Goal: Obtain resource: Download file/media

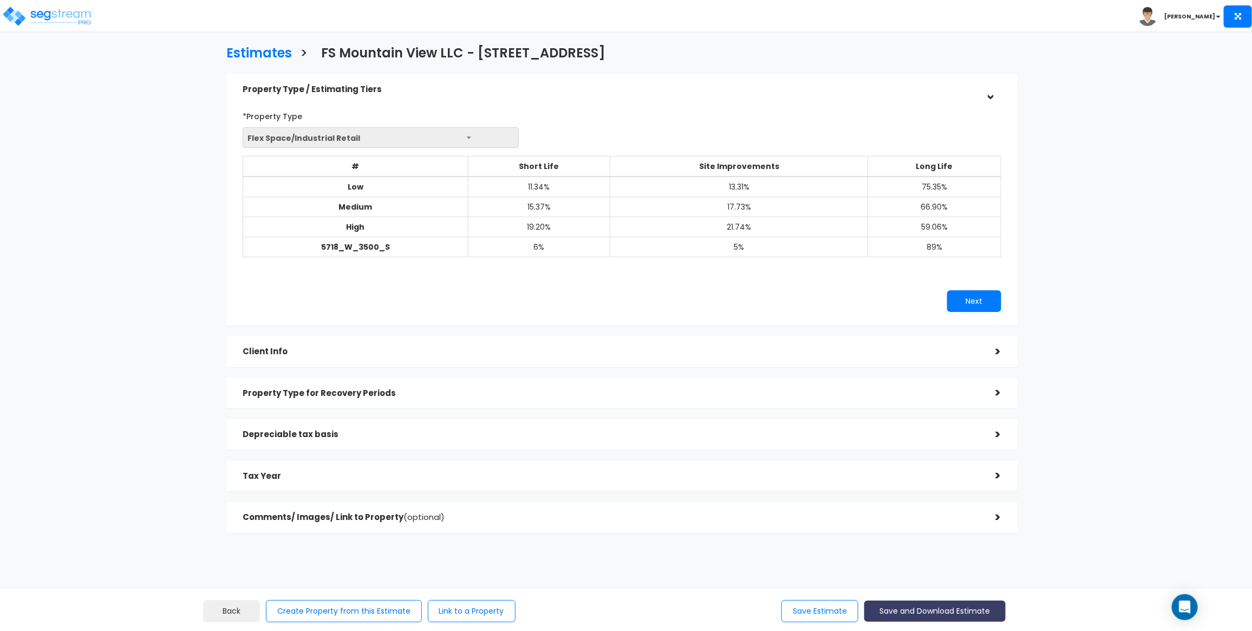
click at [1000, 612] on button "Save and Download Estimate" at bounding box center [934, 610] width 141 height 21
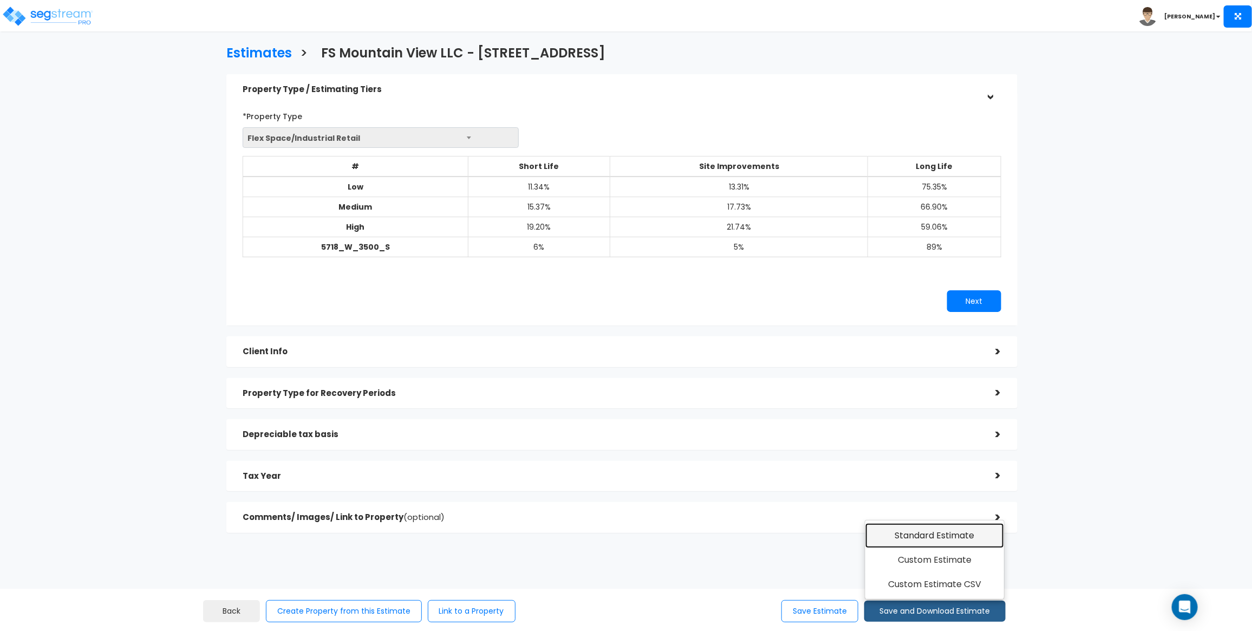
click at [970, 537] on link "Standard Estimate" at bounding box center [934, 535] width 139 height 25
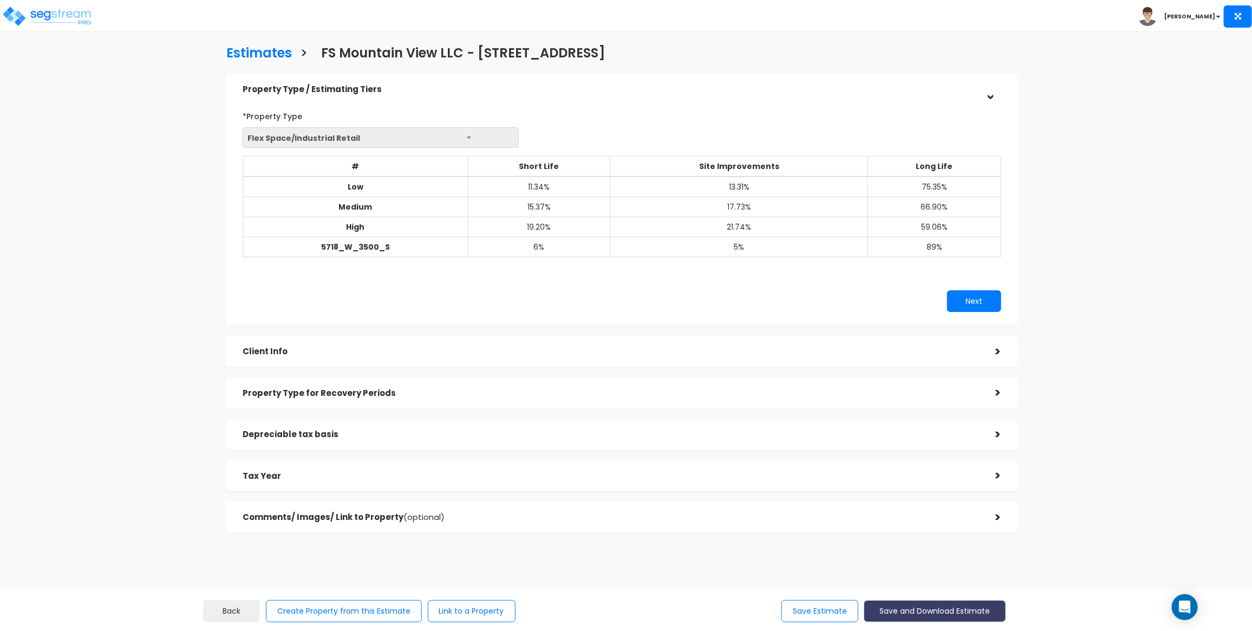
click at [915, 605] on button "Save and Download Estimate" at bounding box center [934, 610] width 141 height 21
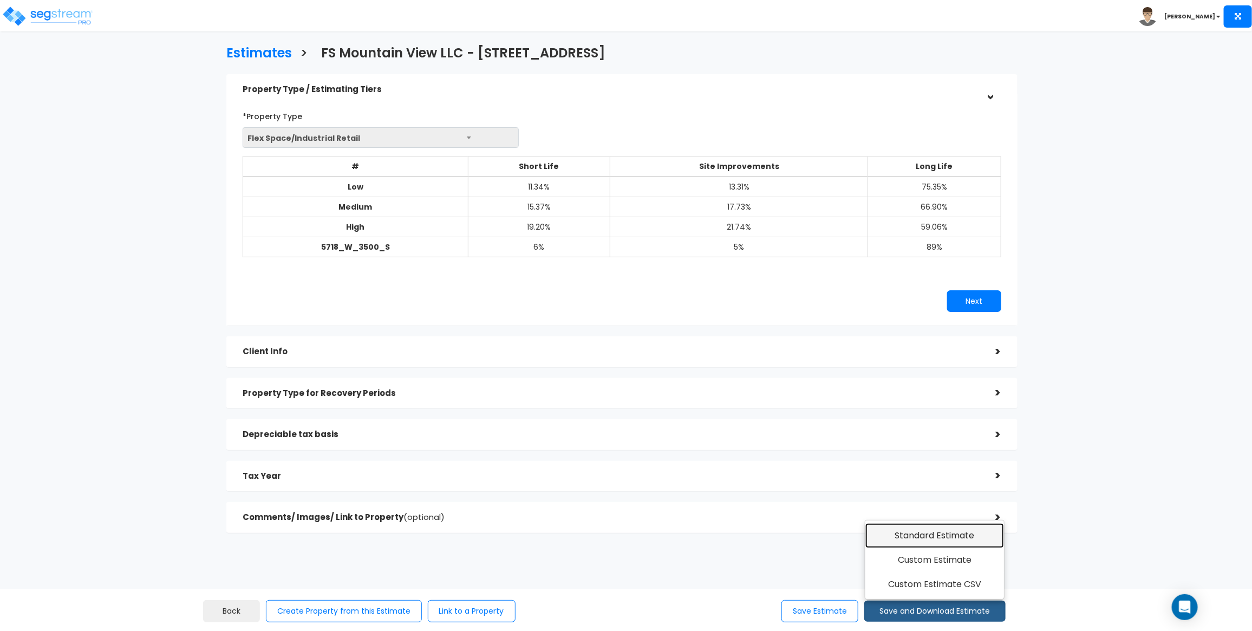
click at [919, 540] on link "Standard Estimate" at bounding box center [934, 535] width 139 height 25
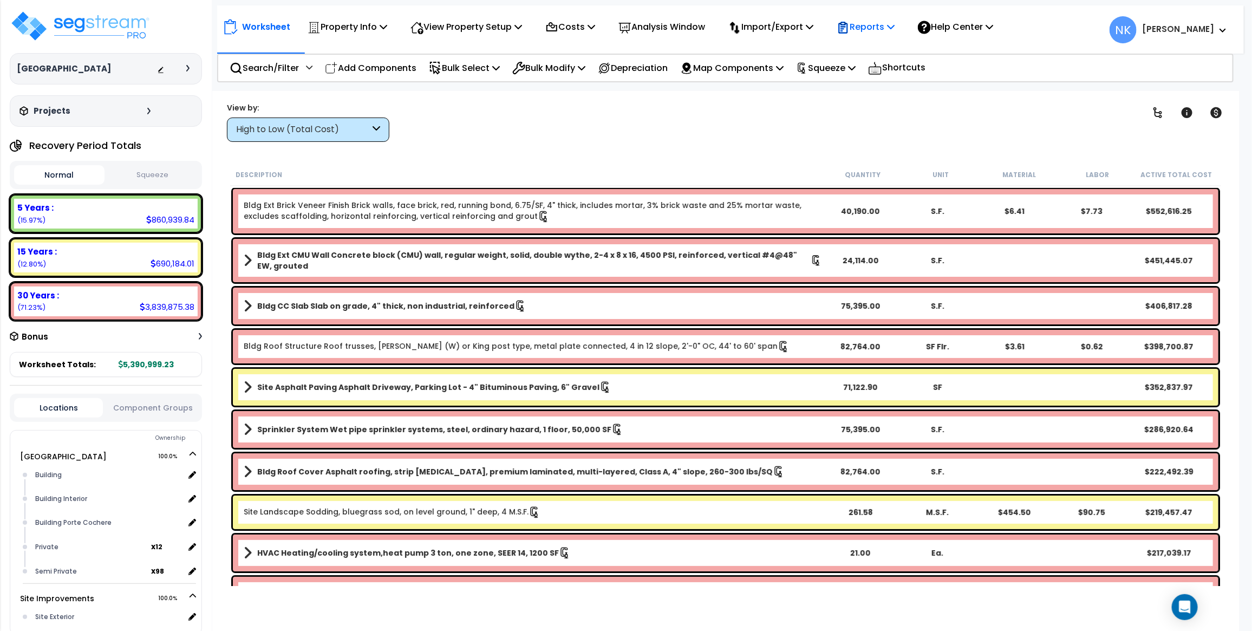
click at [895, 27] on p "Reports" at bounding box center [866, 26] width 58 height 15
click at [886, 46] on link "Get Report" at bounding box center [884, 52] width 107 height 22
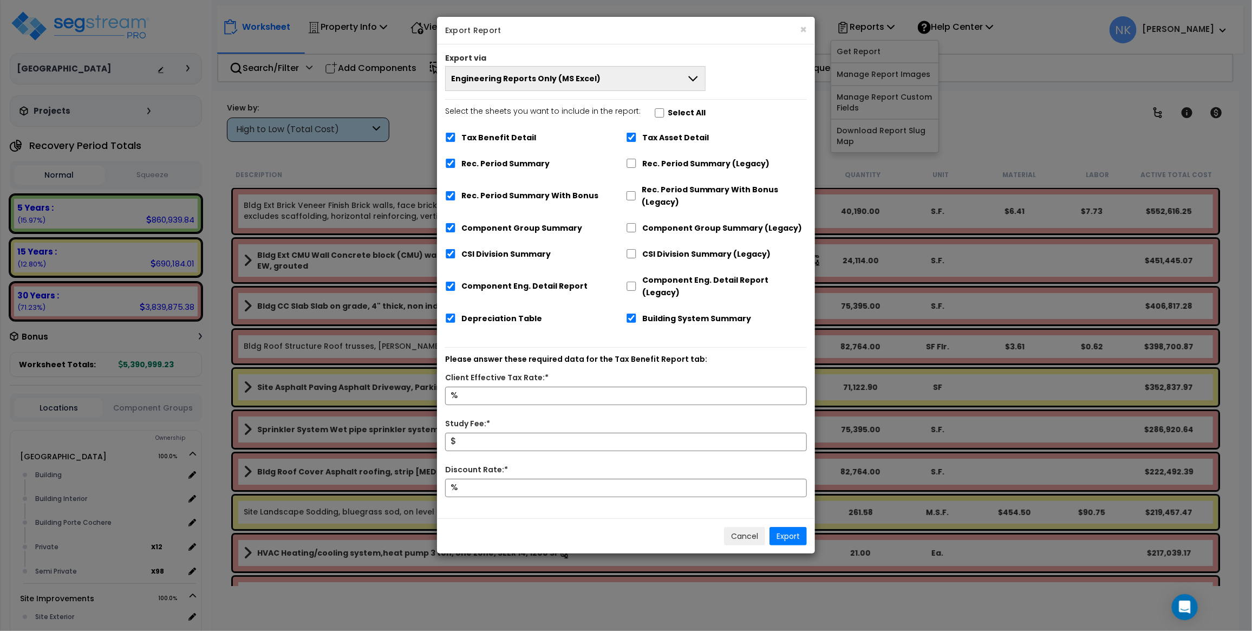
click at [637, 138] on div "Tax Asset Detail" at bounding box center [716, 136] width 181 height 21
click at [631, 139] on input "Tax Asset Detail" at bounding box center [631, 137] width 11 height 9
checkbox input "false"
click at [448, 137] on input "Tax Benefit Detail" at bounding box center [450, 137] width 11 height 9
checkbox input "false"
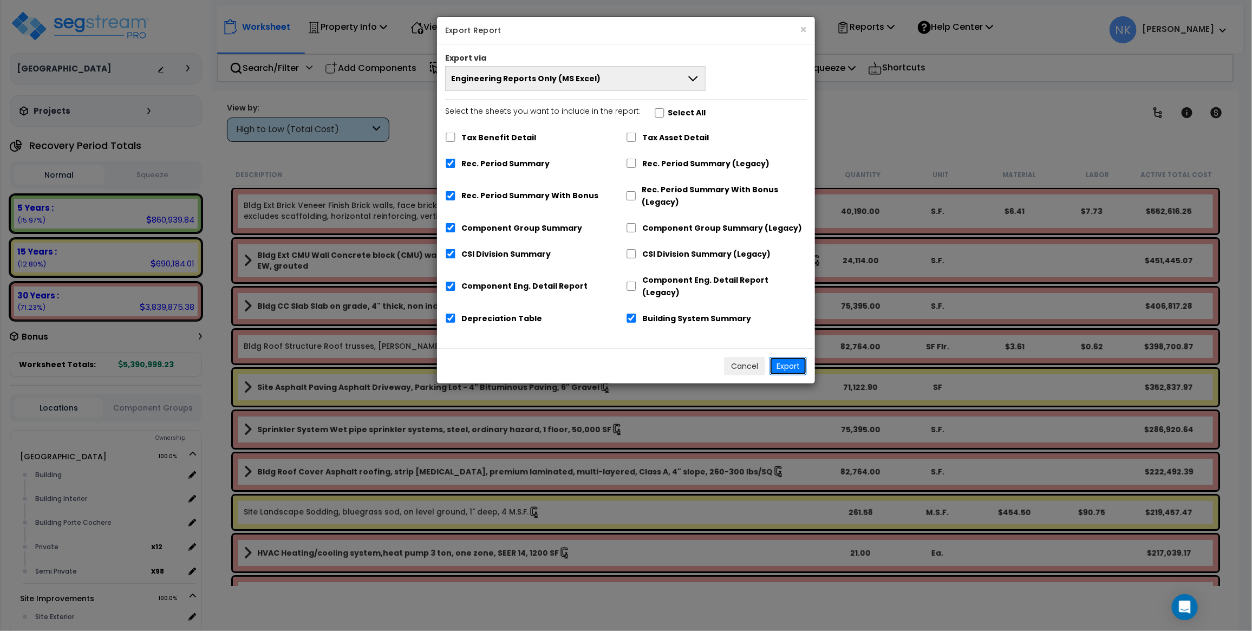
click at [792, 357] on button "Export" at bounding box center [787, 366] width 37 height 18
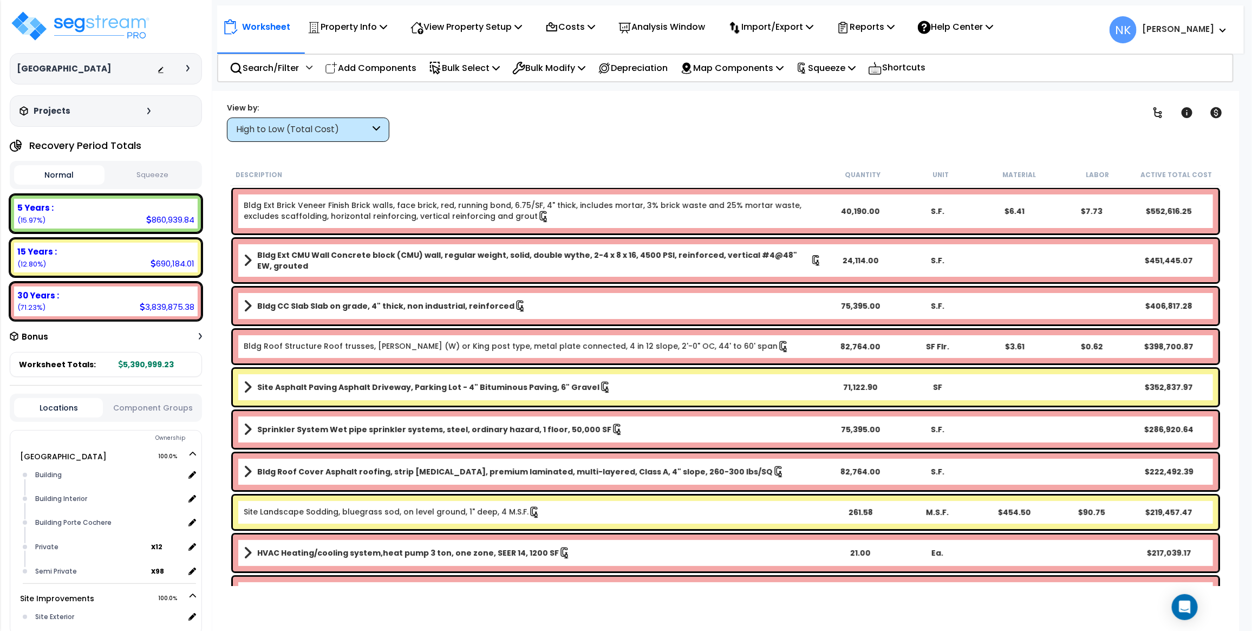
click at [187, 66] on icon at bounding box center [187, 68] width 3 height 6
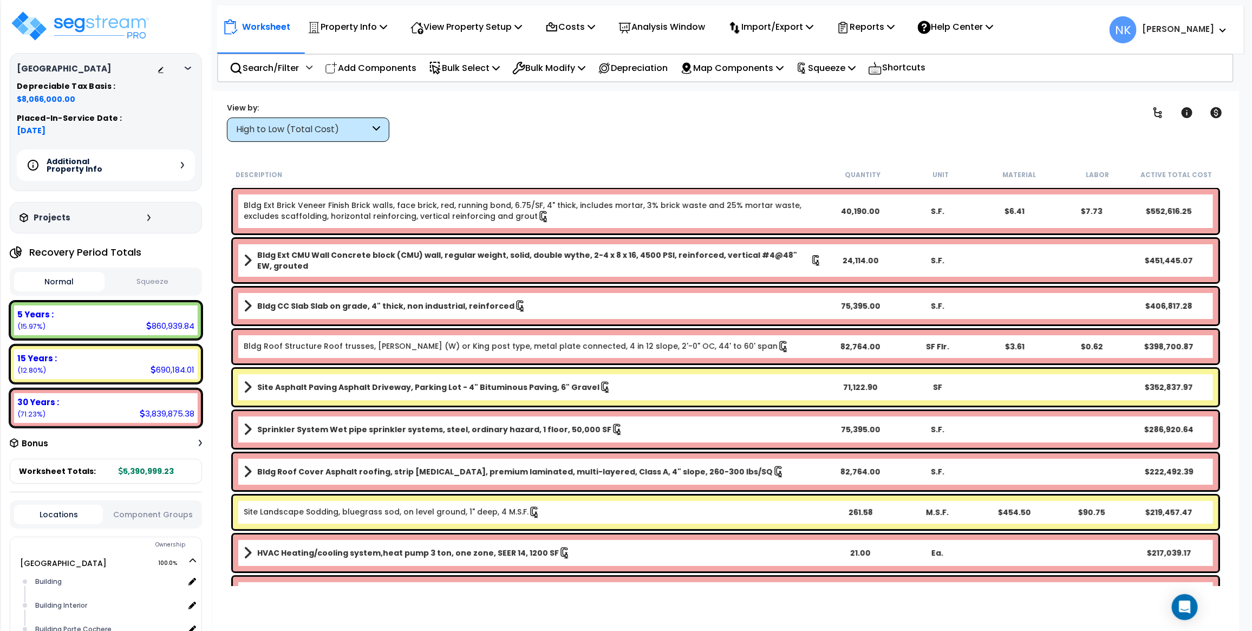
click at [187, 67] on icon at bounding box center [188, 68] width 6 height 3
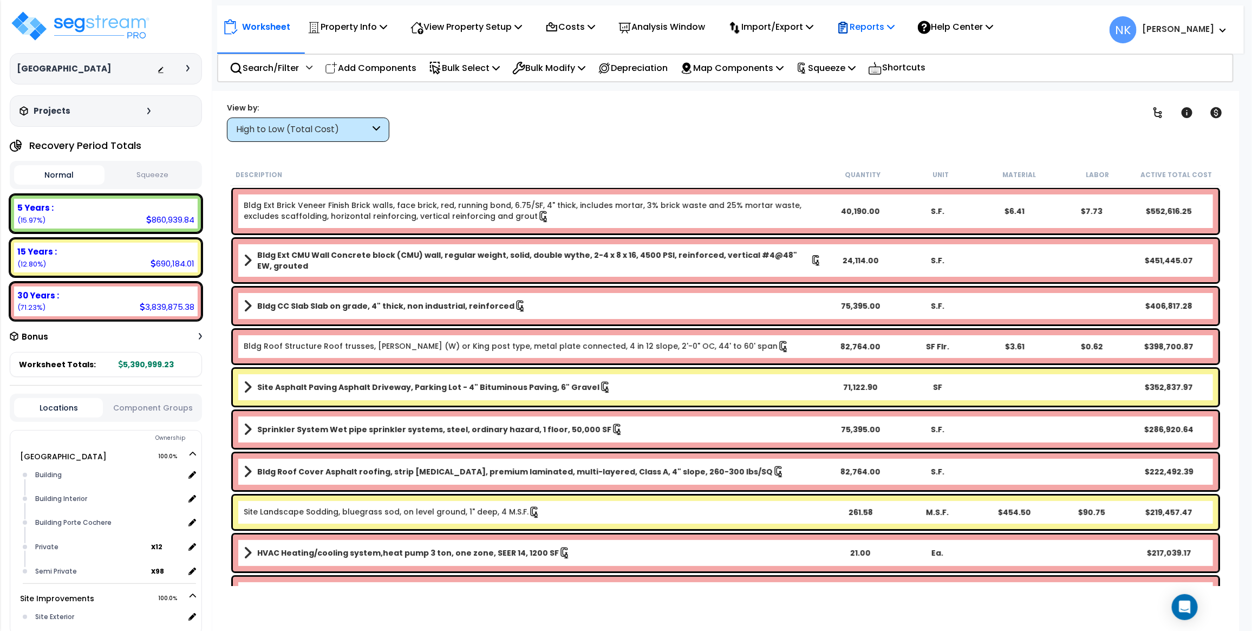
click at [868, 28] on p "Reports" at bounding box center [866, 26] width 58 height 15
click at [870, 43] on link "Get Report" at bounding box center [884, 52] width 107 height 22
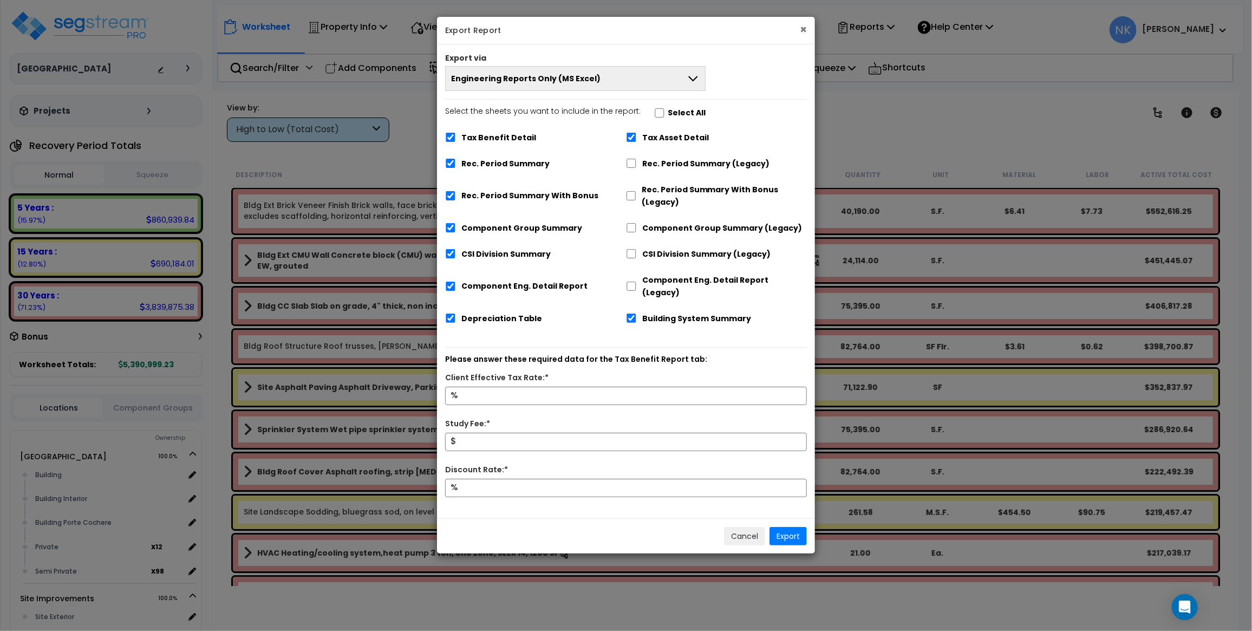
click at [803, 31] on button "×" at bounding box center [803, 29] width 7 height 11
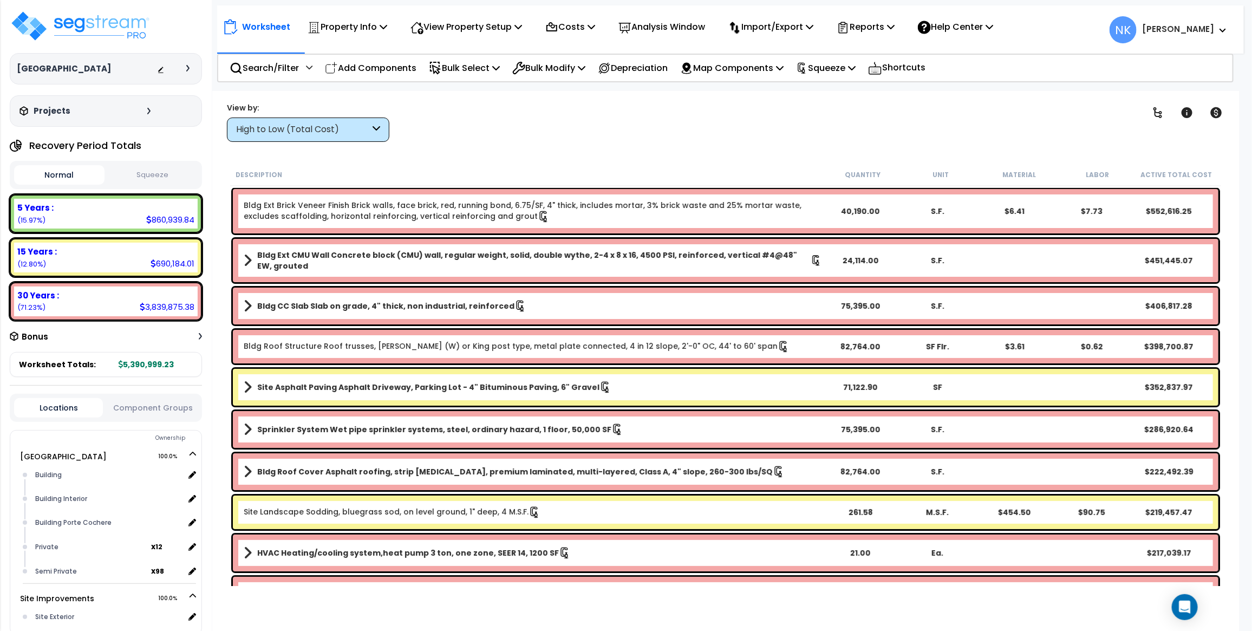
click at [138, 173] on button "Squeeze" at bounding box center [152, 175] width 90 height 19
click at [66, 179] on button "Normal" at bounding box center [59, 175] width 90 height 19
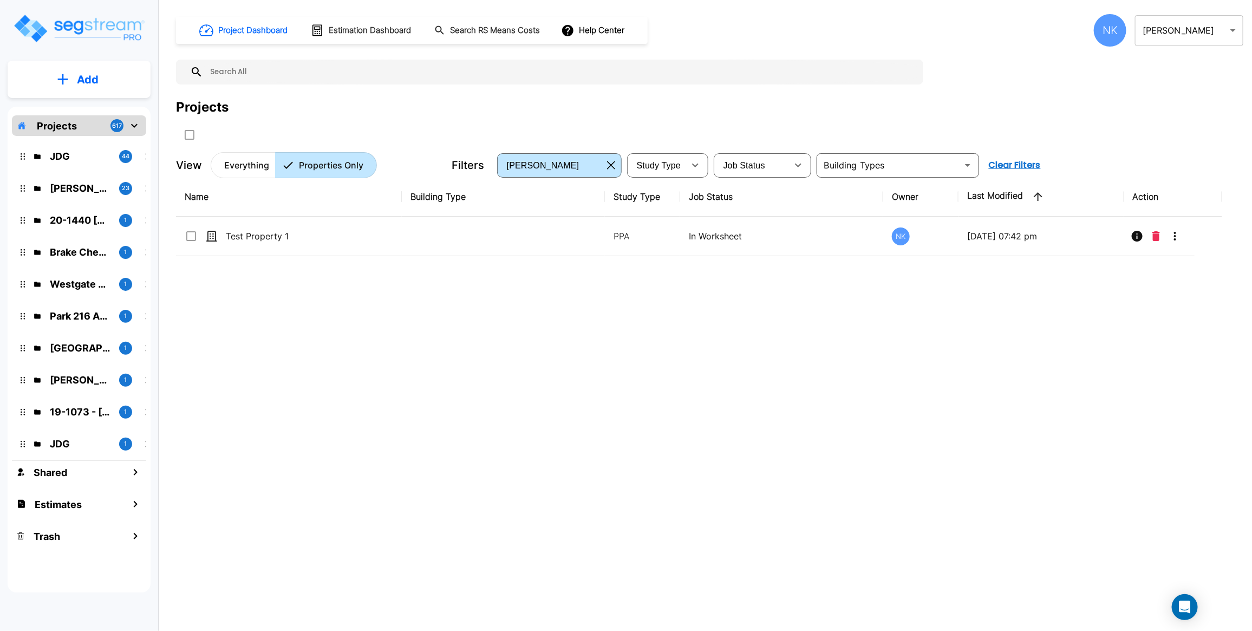
click at [1160, 27] on body "× Your report is being generated. Be patient! × We're working on your Modificat…" at bounding box center [626, 315] width 1252 height 631
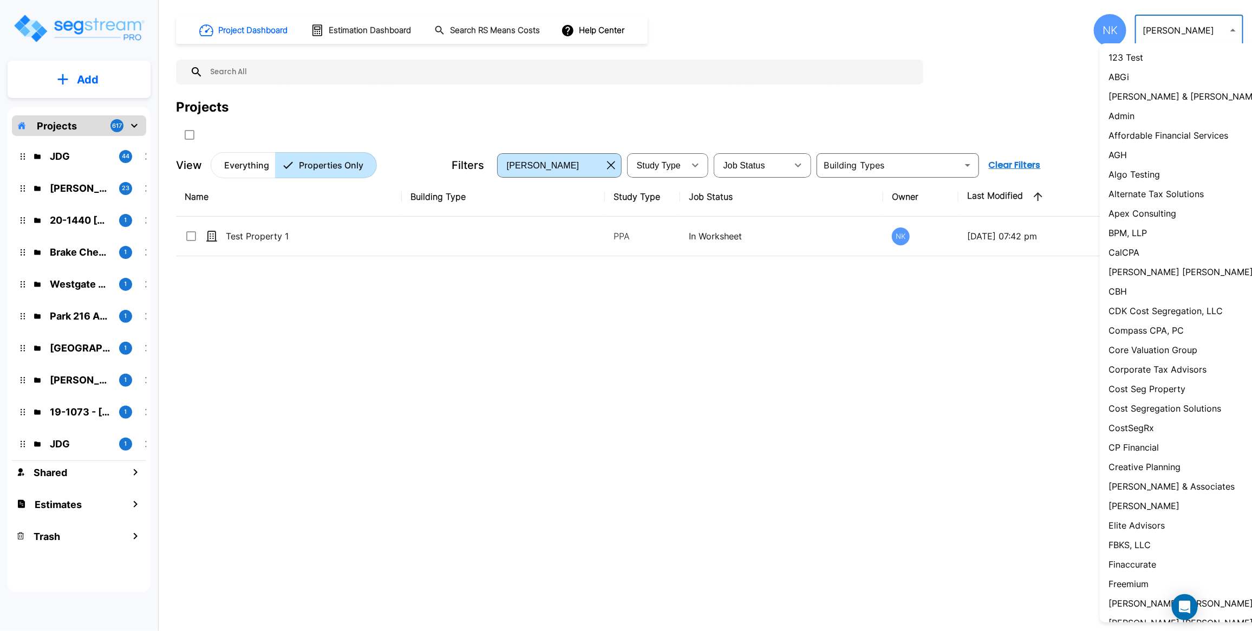
scroll to position [374, 0]
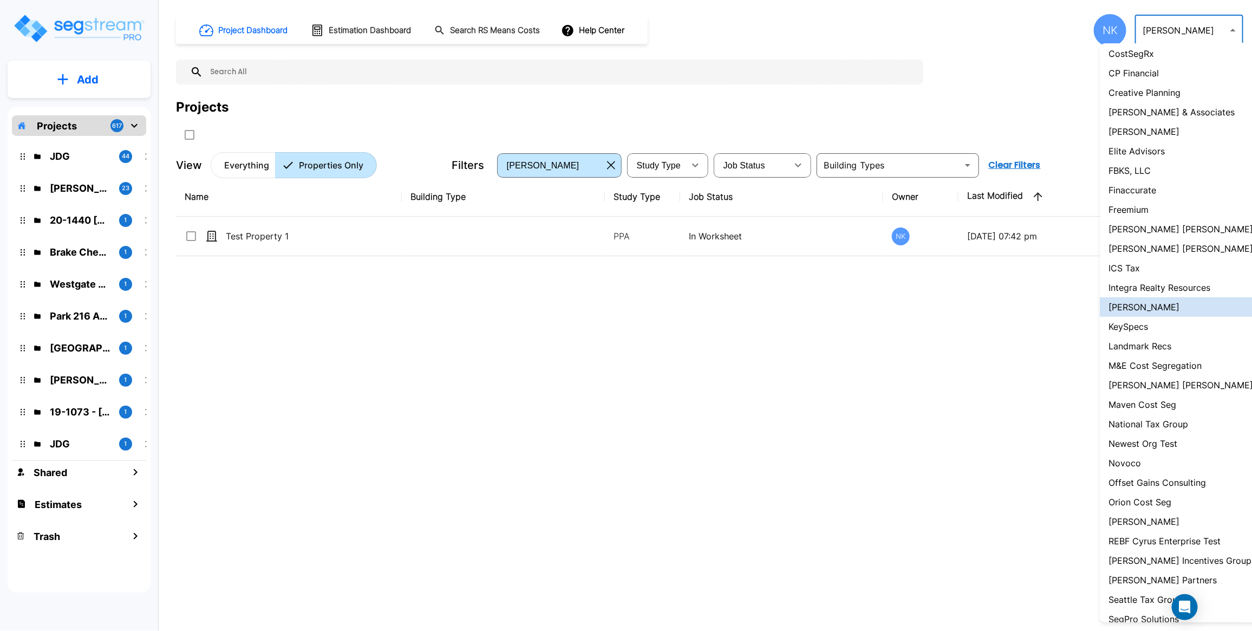
click at [1141, 352] on p "Landmark Recs" at bounding box center [1139, 346] width 63 height 13
type input "42"
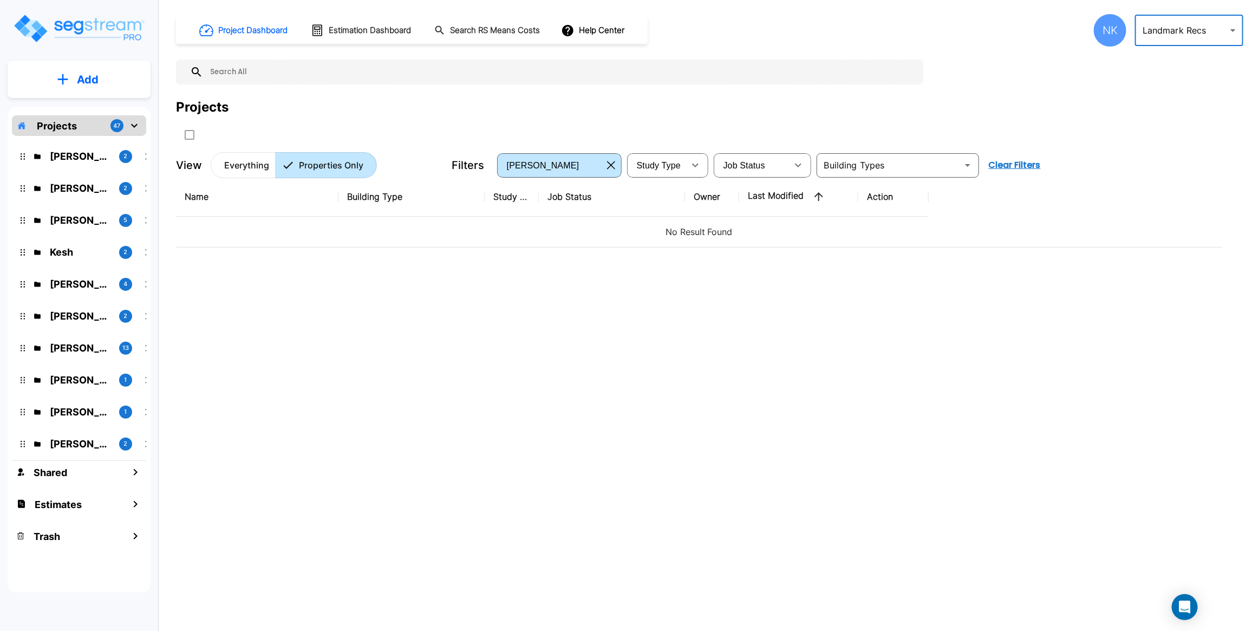
click at [1115, 25] on div "NK" at bounding box center [1110, 30] width 32 height 32
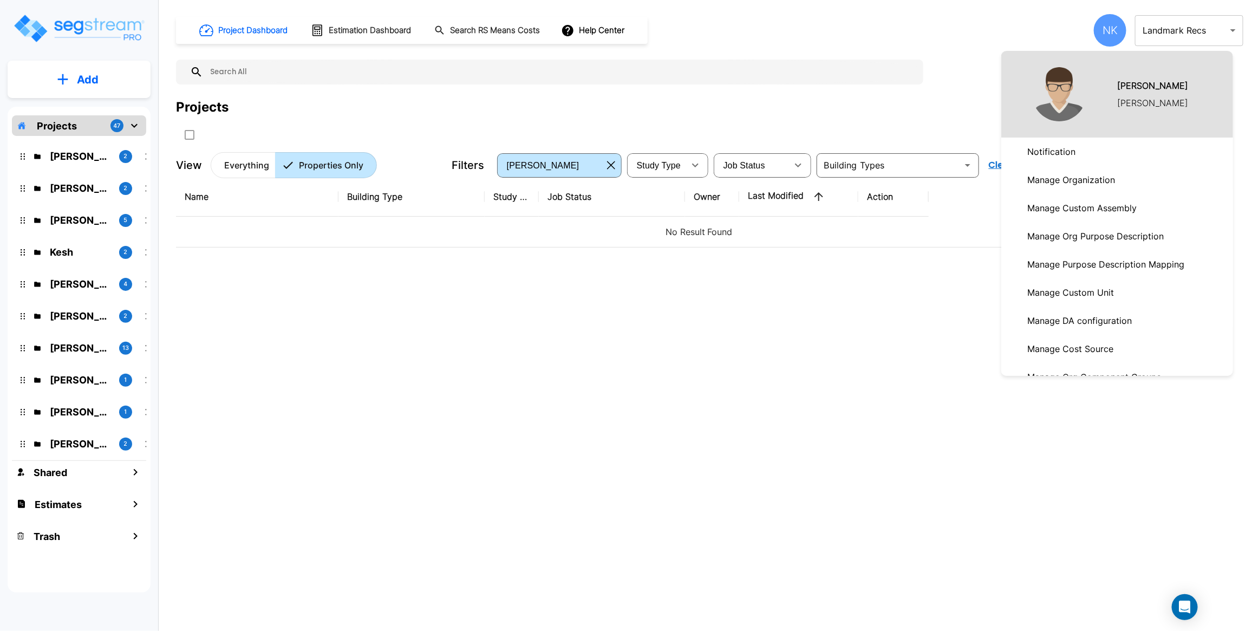
scroll to position [441, 0]
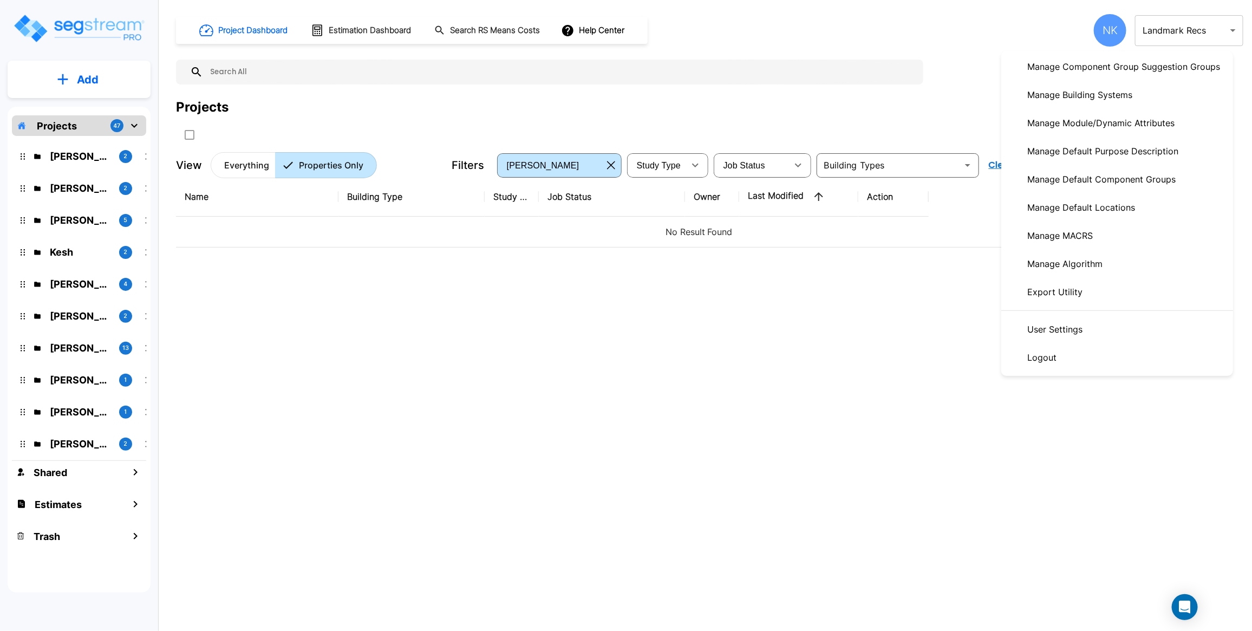
click at [1089, 98] on p "Manage Building Systems" at bounding box center [1080, 95] width 114 height 22
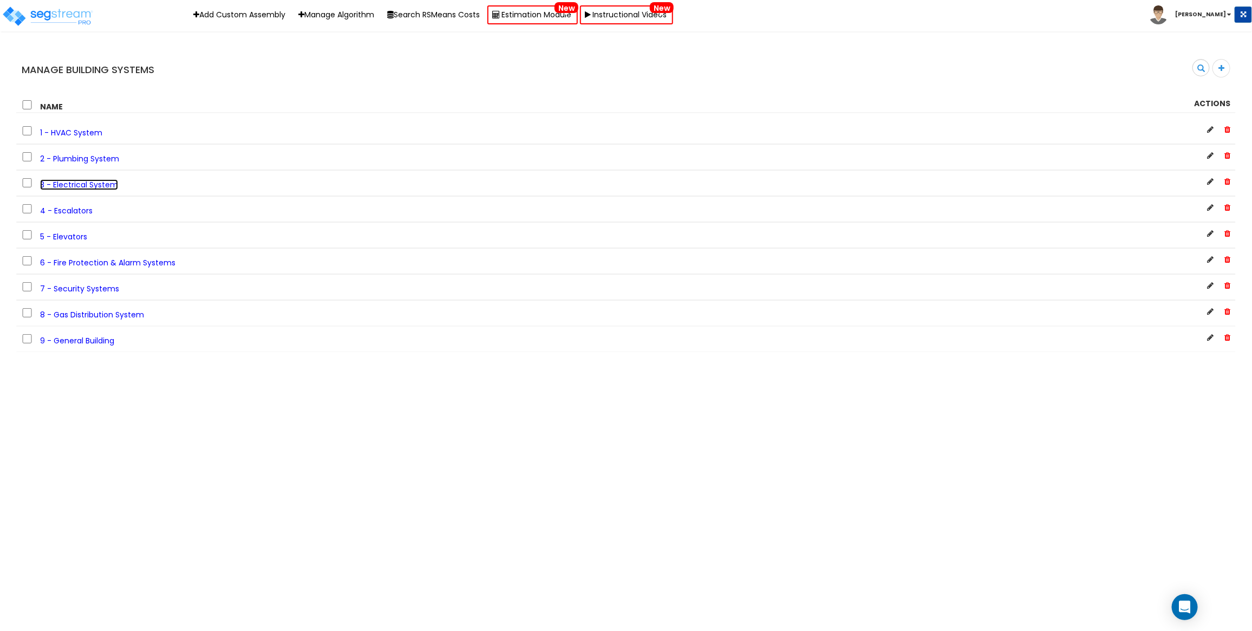
click at [89, 188] on link "3 - Electrical System" at bounding box center [79, 184] width 78 height 11
